Goal: Task Accomplishment & Management: Use online tool/utility

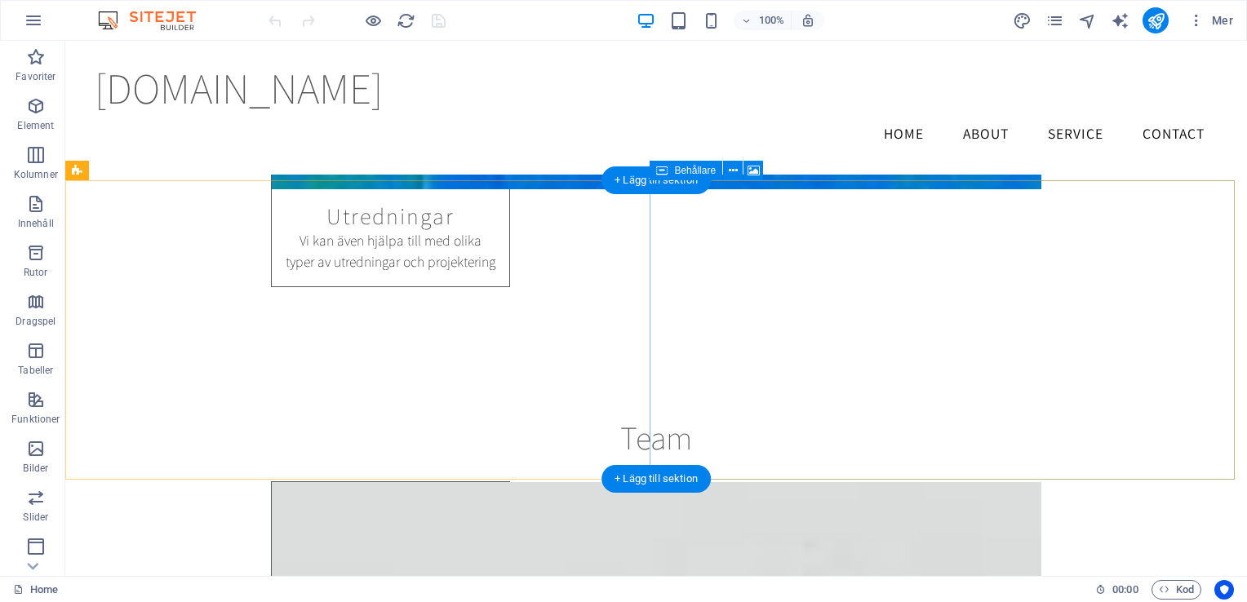
scroll to position [5129, 0]
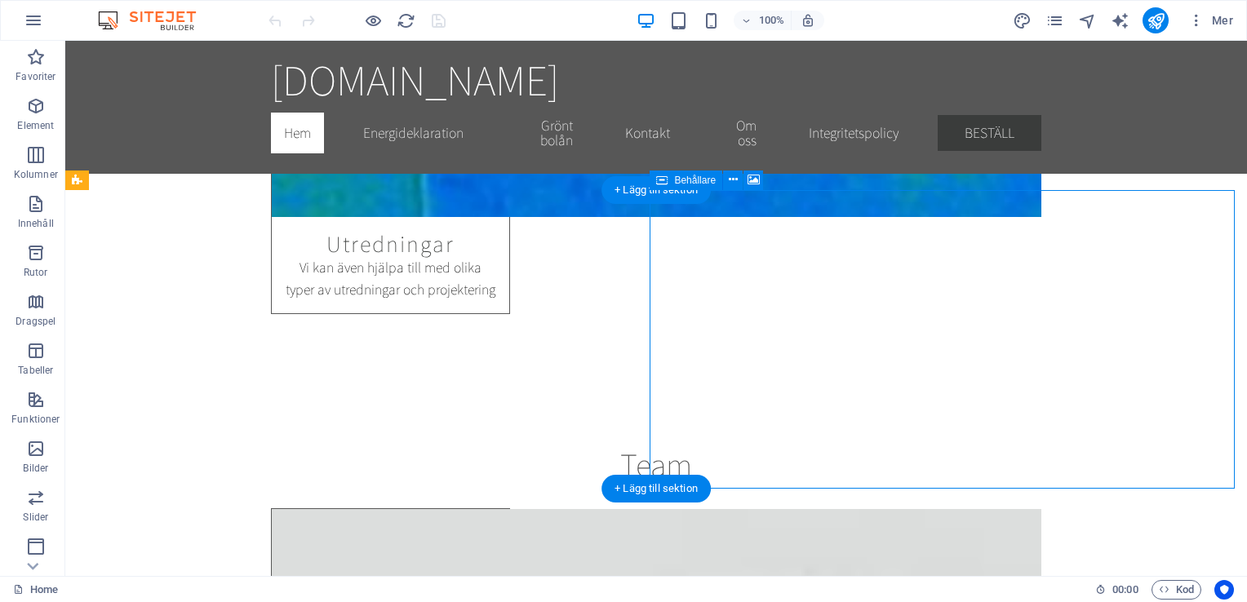
select select "px"
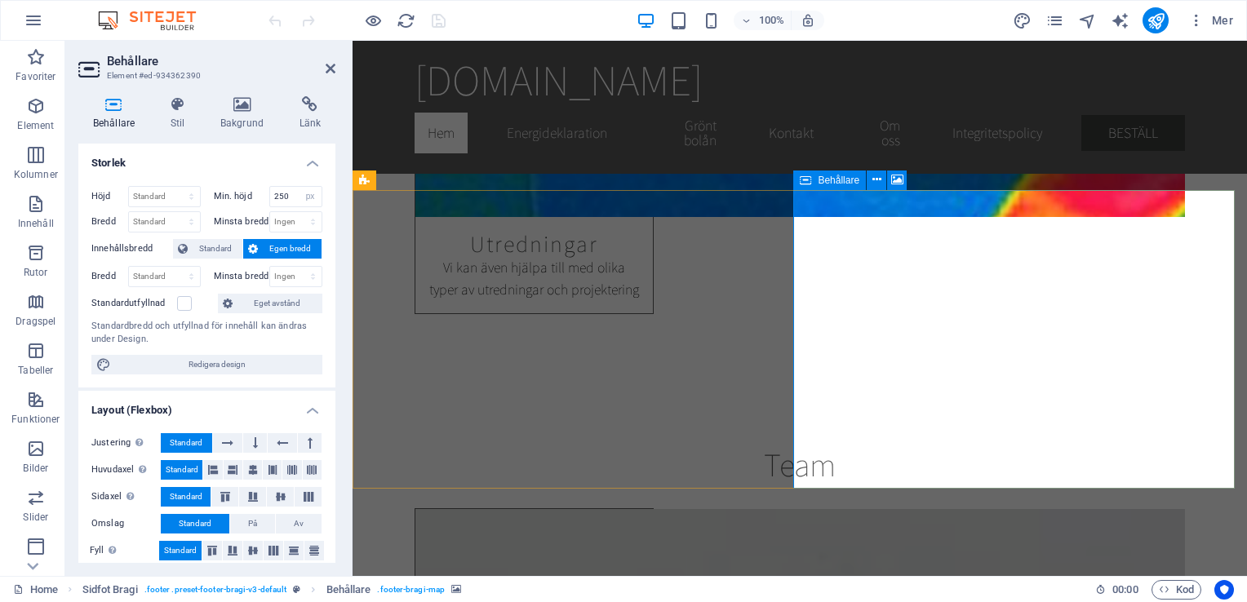
scroll to position [5161, 0]
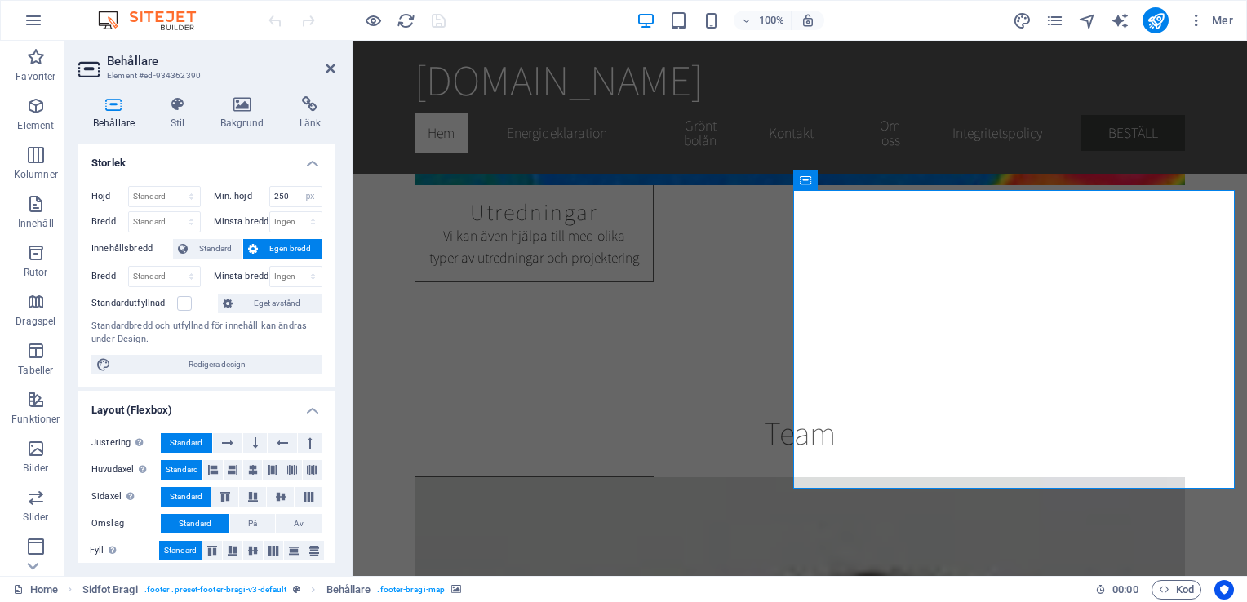
drag, startPoint x: 330, startPoint y: 289, endPoint x: 332, endPoint y: 373, distance: 84.1
click at [332, 373] on div "Storlek Höjd Standard px rem % vh vw Min. höjd 250 Ingen px rem % vh vw Bredd S…" at bounding box center [206, 353] width 257 height 419
drag, startPoint x: 683, startPoint y: 414, endPoint x: 355, endPoint y: 506, distance: 340.7
click at [330, 460] on div "Justering Bestämmer flex-riktningen. Standard Huvudaxel Definiera hur element s…" at bounding box center [206, 497] width 257 height 154
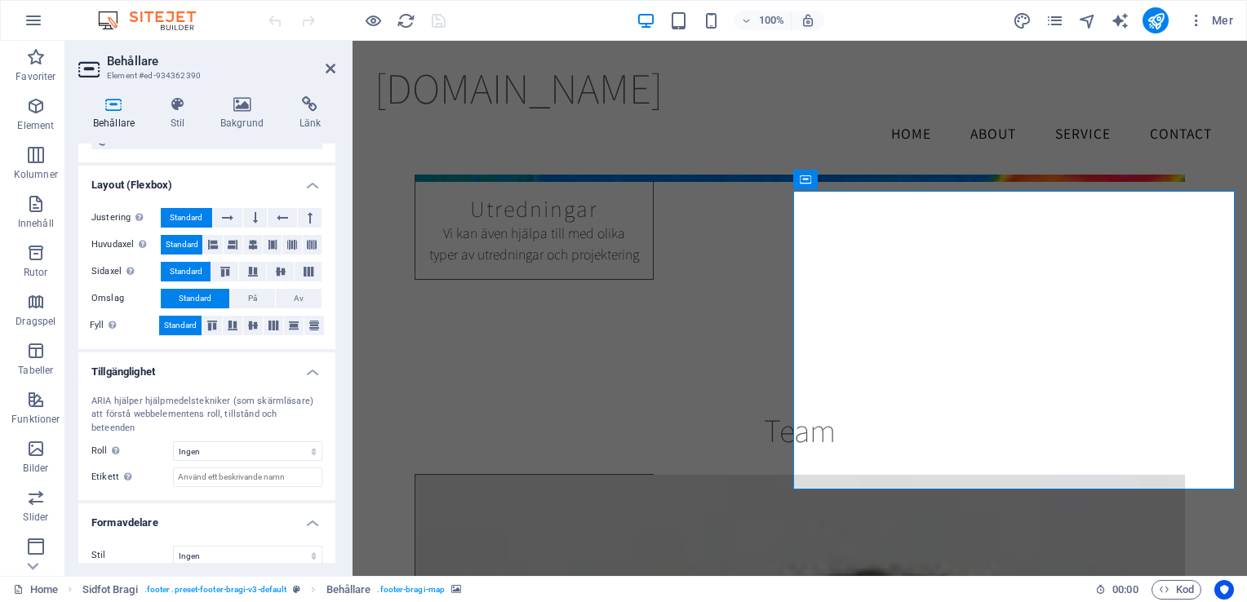
scroll to position [5209, 0]
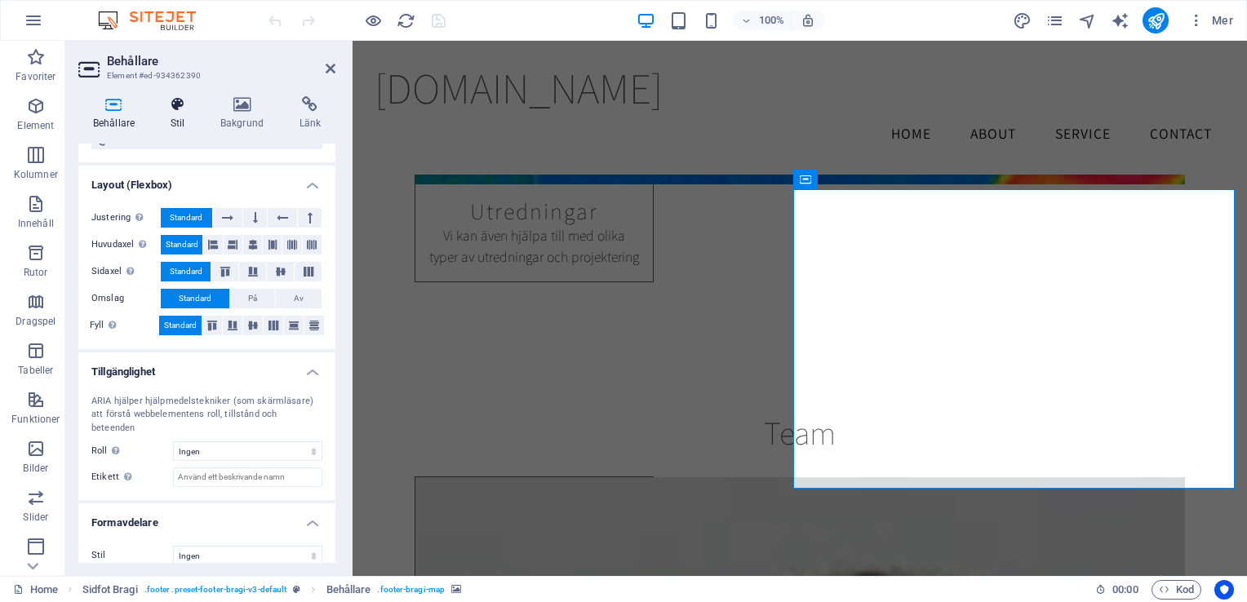
click at [180, 113] on h4 "Stil" at bounding box center [181, 113] width 50 height 34
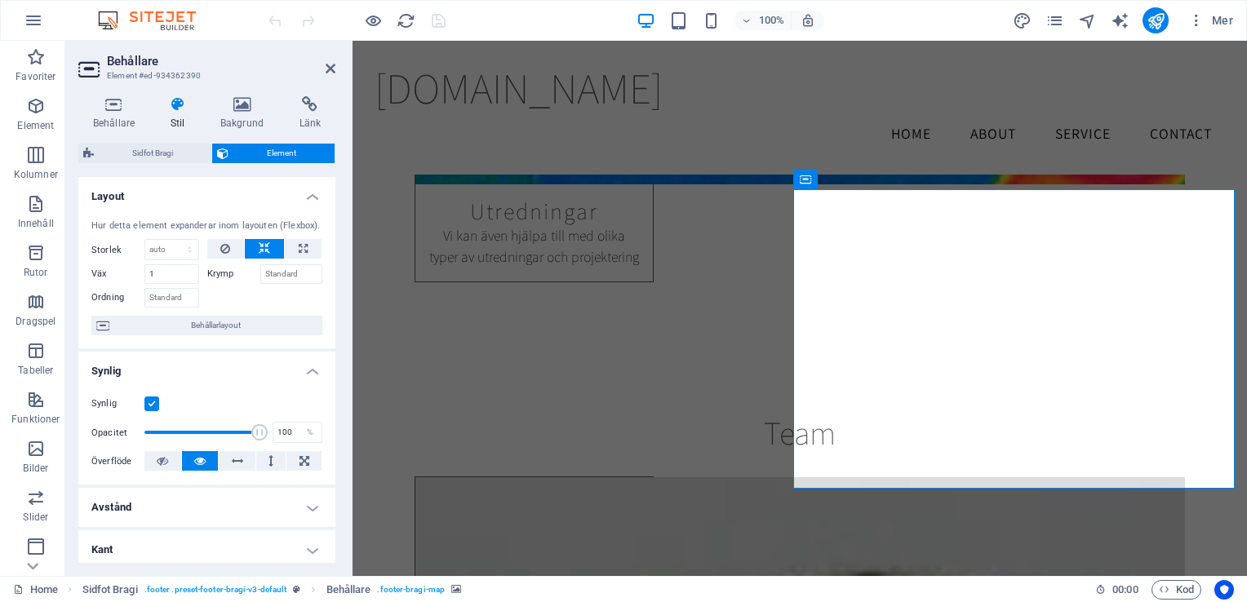
click at [331, 419] on div "Synlig Opacitet 100 % Överflöde" at bounding box center [206, 433] width 257 height 104
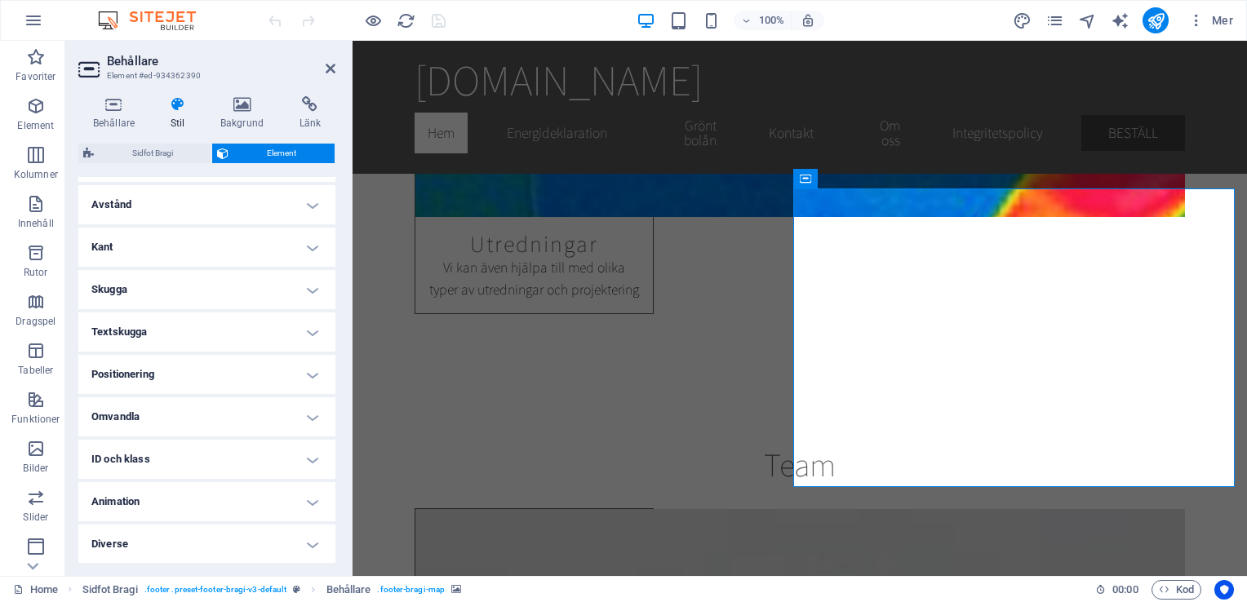
scroll to position [5183, 0]
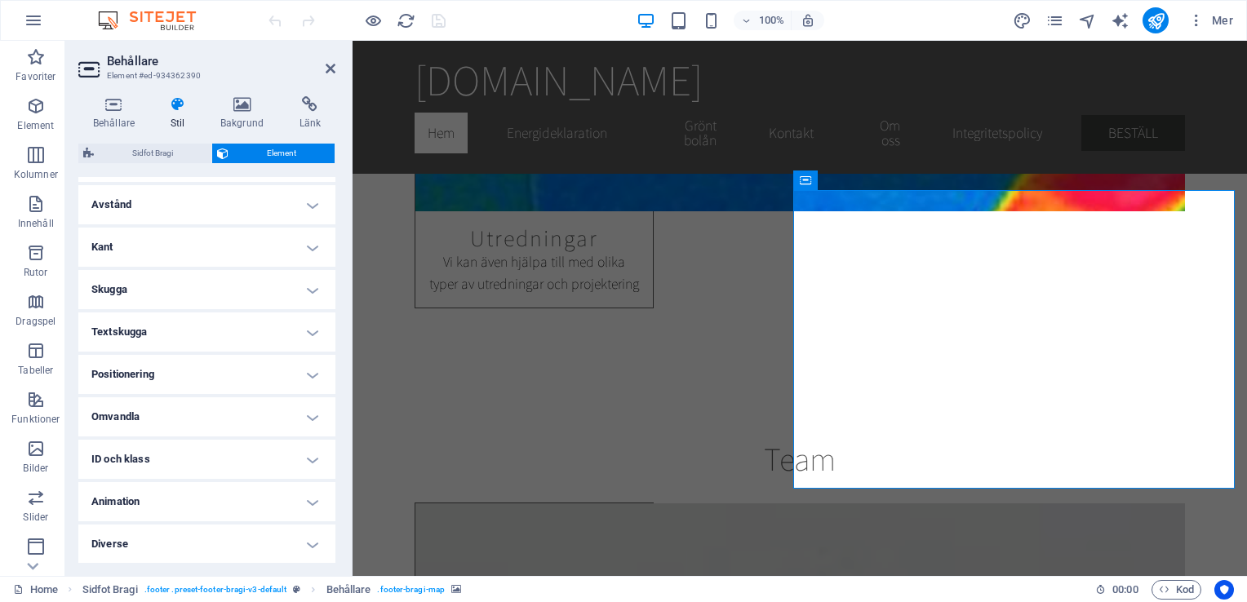
click at [311, 462] on h4 "ID och klass" at bounding box center [206, 459] width 257 height 39
click at [312, 375] on h4 "Positionering" at bounding box center [206, 374] width 257 height 39
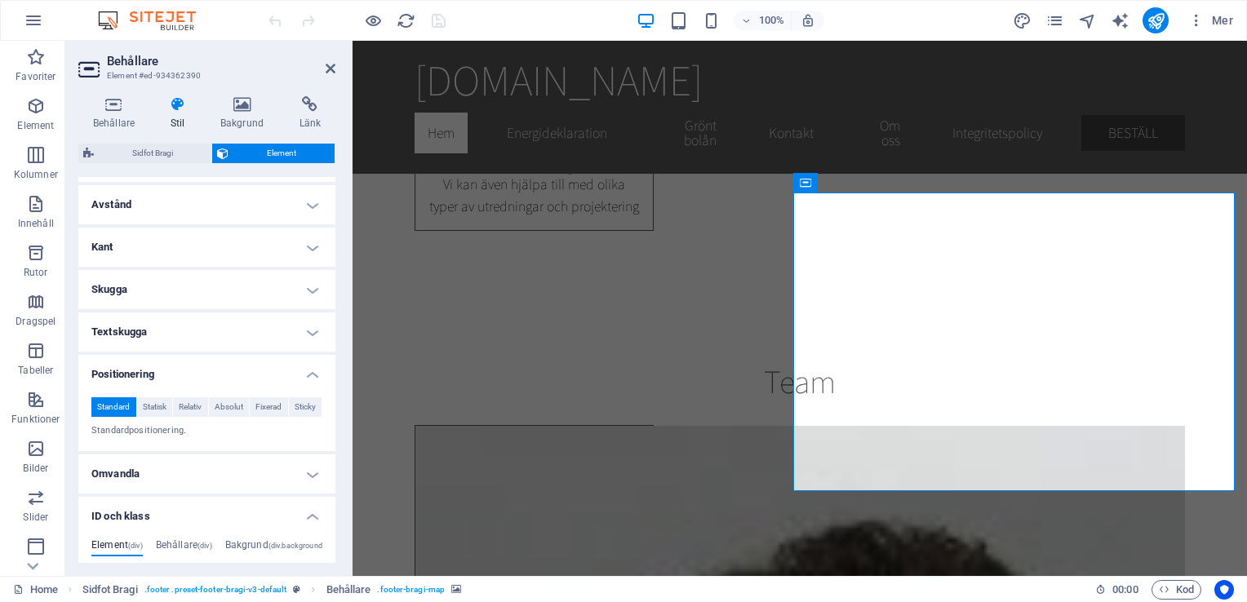
click at [311, 328] on h4 "Textskugga" at bounding box center [206, 332] width 257 height 39
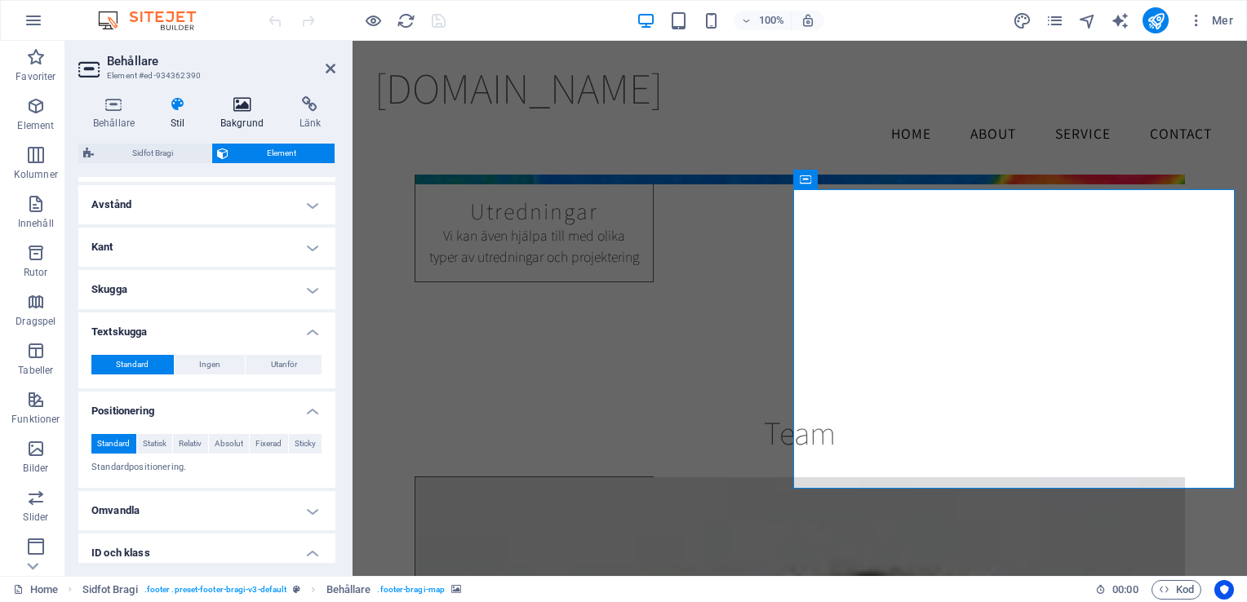
click at [254, 120] on h4 "Bakgrund" at bounding box center [245, 113] width 79 height 34
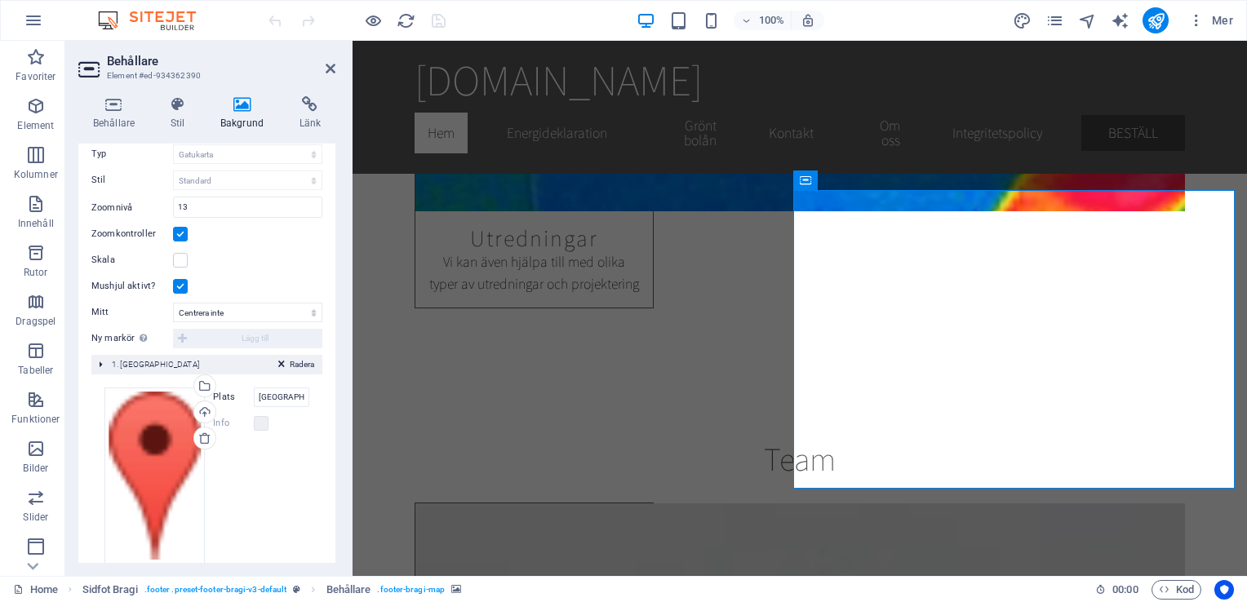
scroll to position [228, 0]
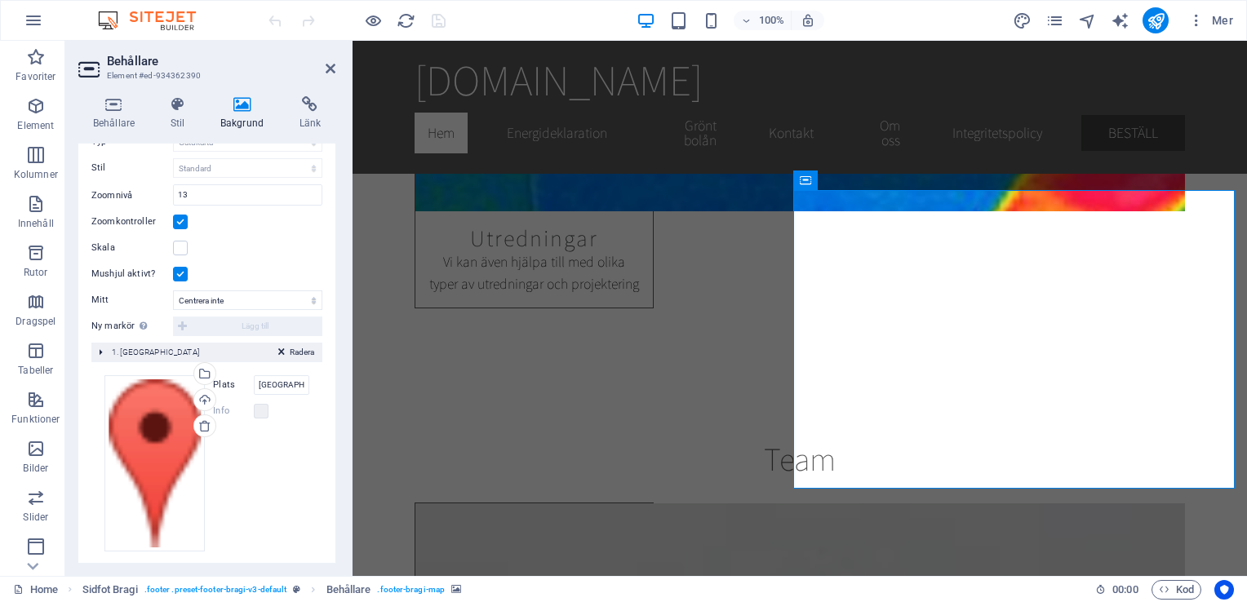
click at [282, 370] on div "Dra filer hit, klicka för att välja filer eller välj filer från Filer eller vår…" at bounding box center [206, 463] width 231 height 202
click at [282, 381] on input "[GEOGRAPHIC_DATA]" at bounding box center [281, 385] width 55 height 20
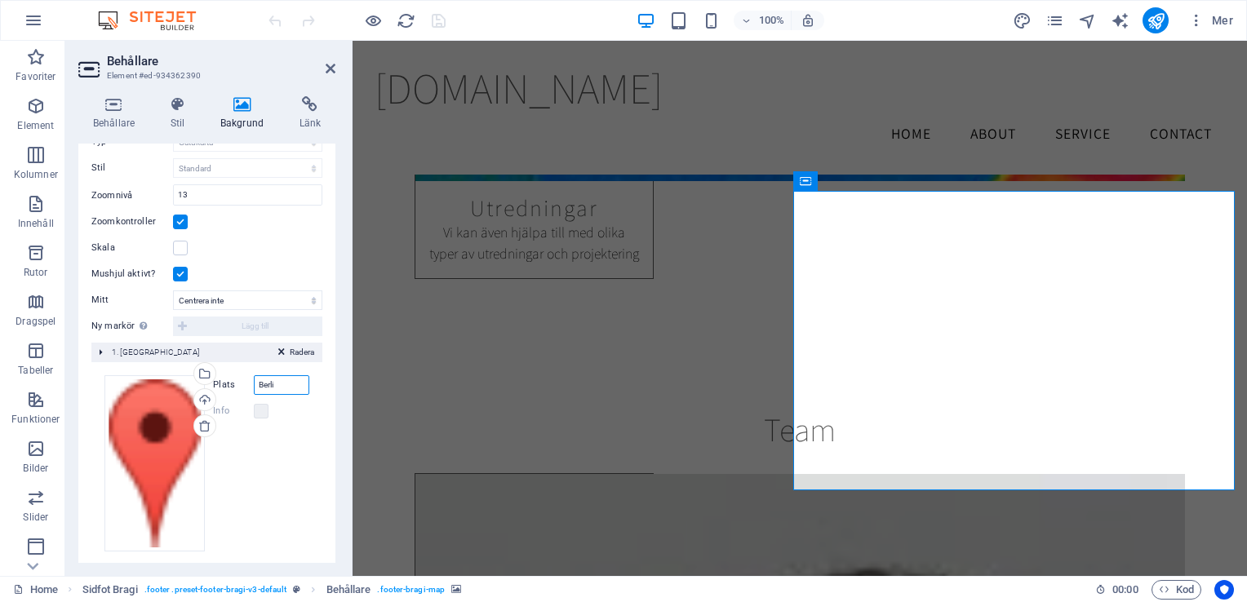
scroll to position [5209, 0]
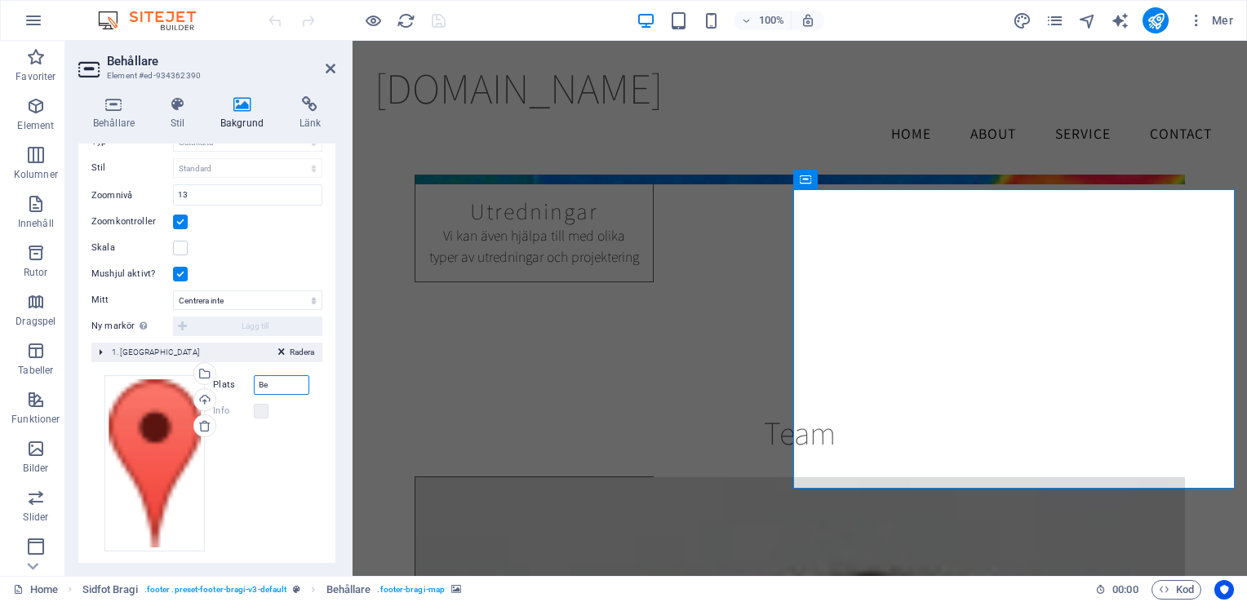
type input "B"
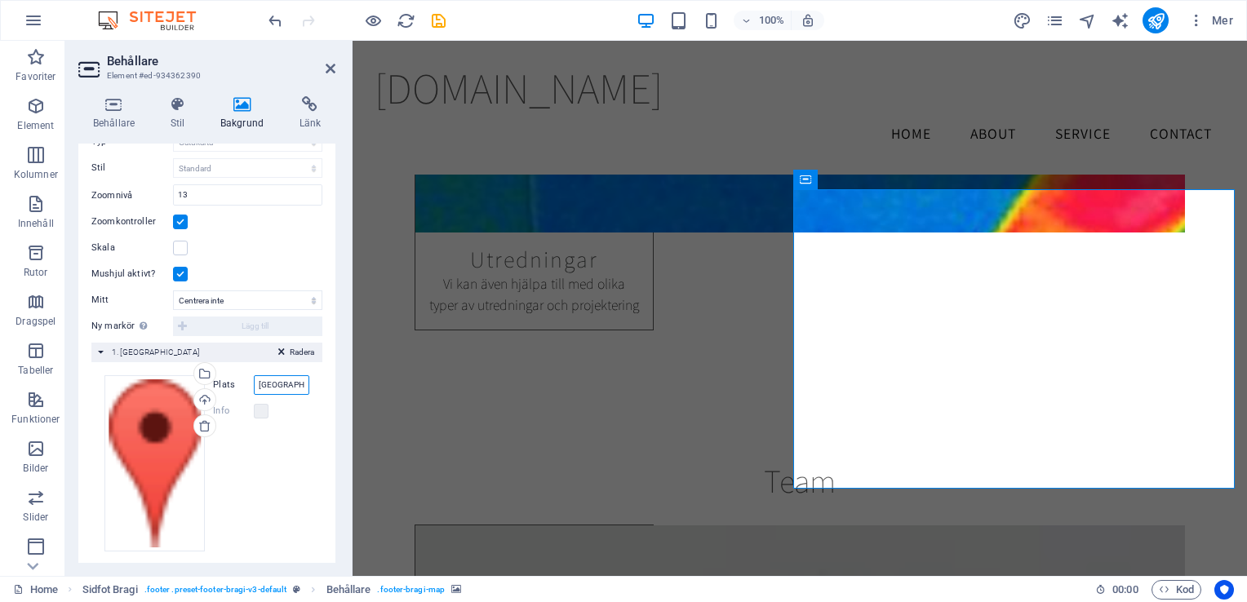
type input "[GEOGRAPHIC_DATA]"
click at [336, 283] on div "Behållare Stil Bakgrund Länk Storlek Höjd Standard px rem % vh vw Min. höjd 250…" at bounding box center [206, 329] width 283 height 493
click at [440, 24] on icon "save" at bounding box center [438, 20] width 19 height 19
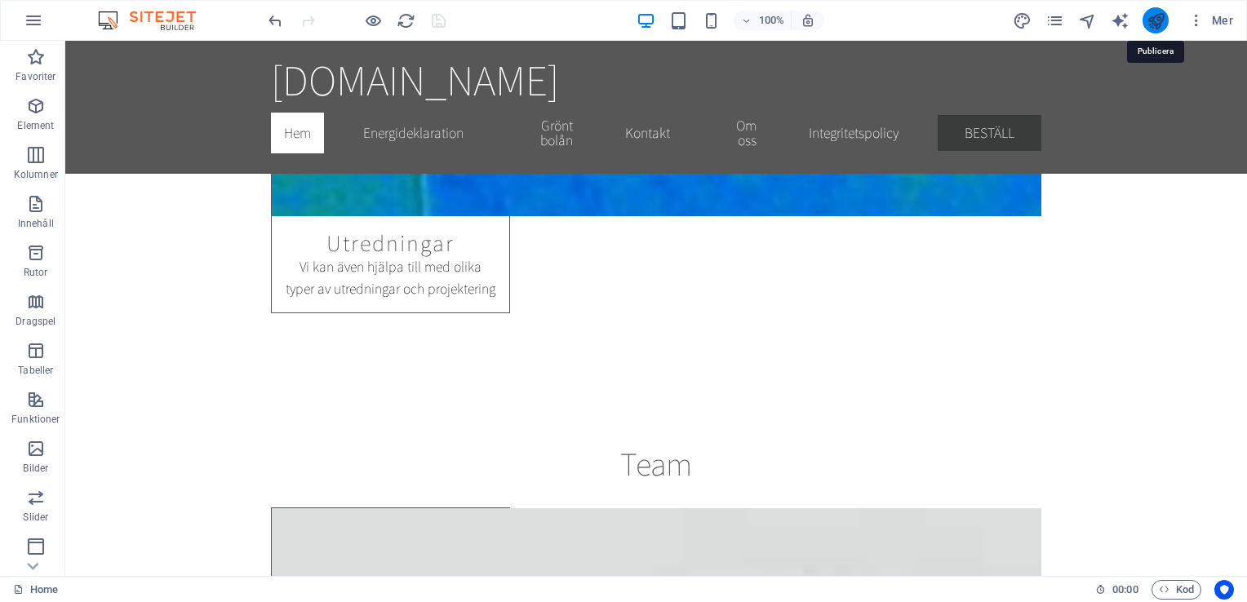
scroll to position [5121, 0]
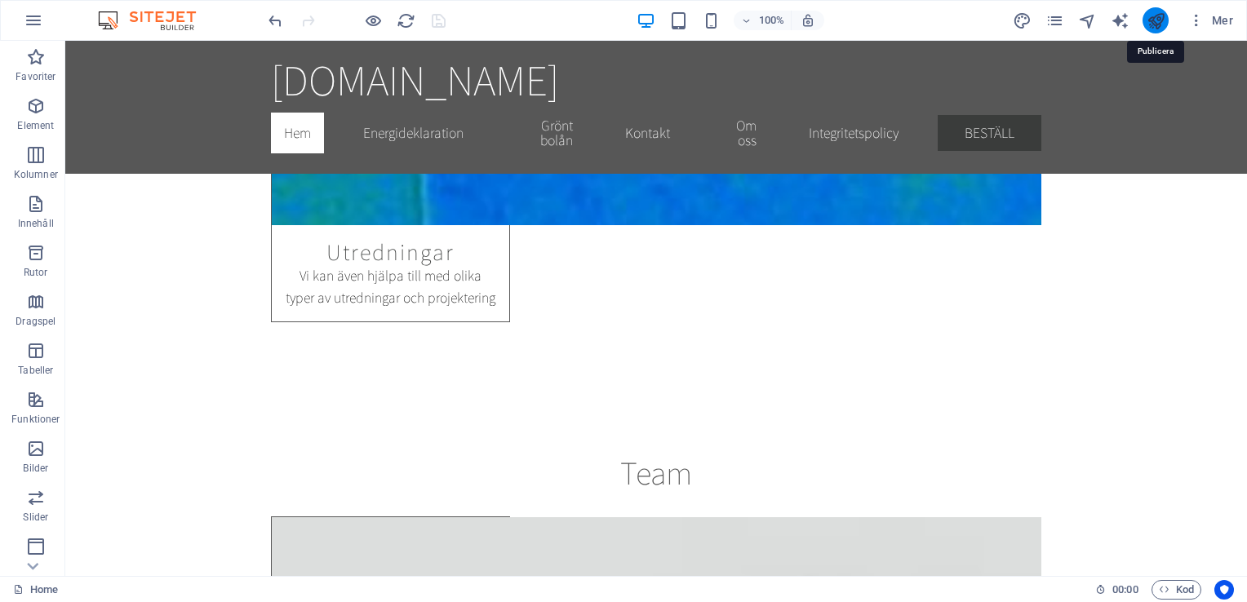
click at [1162, 24] on icon "publish" at bounding box center [1155, 20] width 19 height 19
